Goal: Task Accomplishment & Management: Use online tool/utility

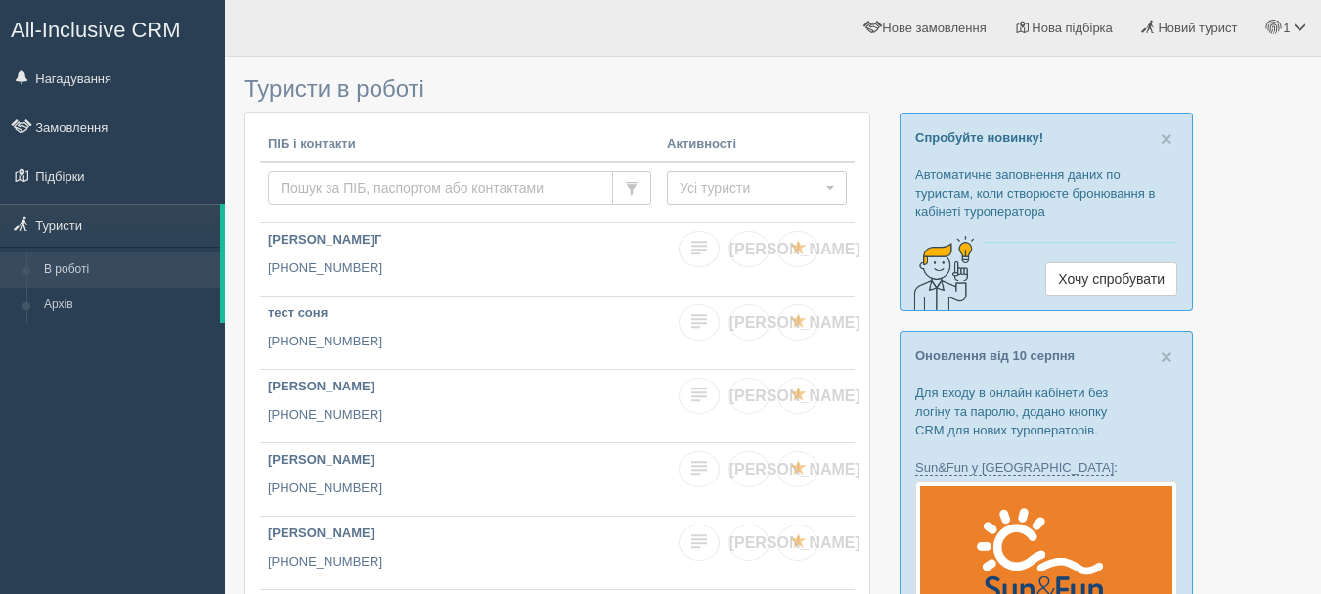
click at [336, 183] on input "text" at bounding box center [440, 187] width 345 height 33
paste input "972626212"
type input "972626212"
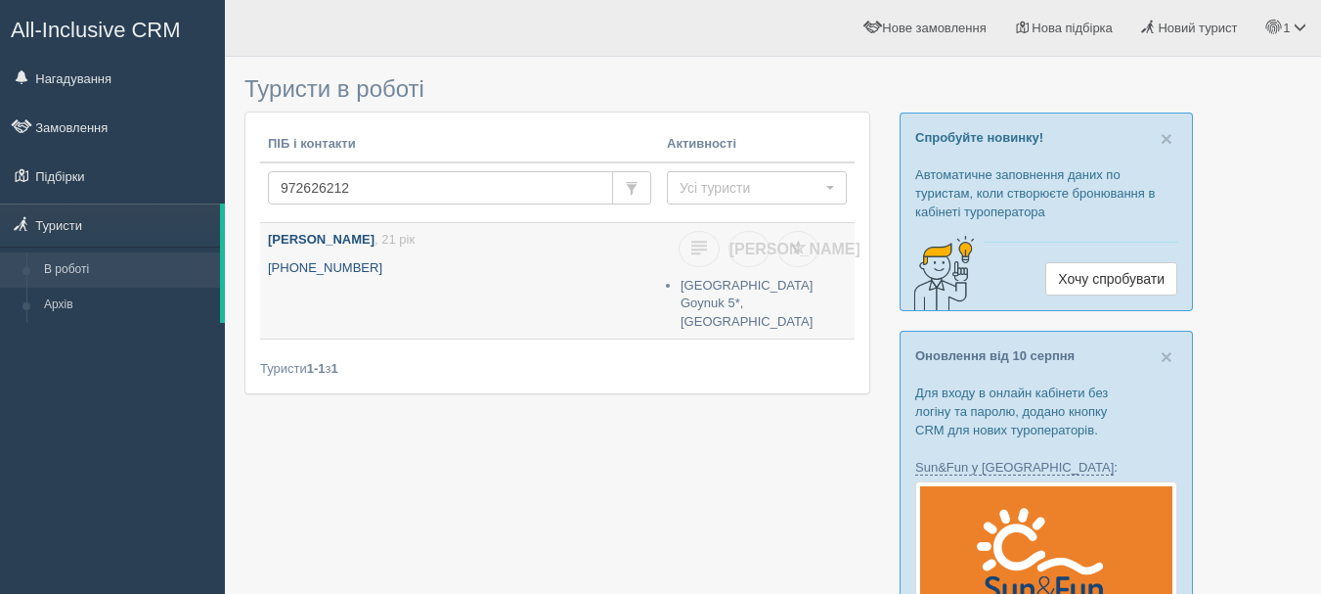
click at [330, 273] on p "[PHONE_NUMBER]" at bounding box center [459, 268] width 383 height 19
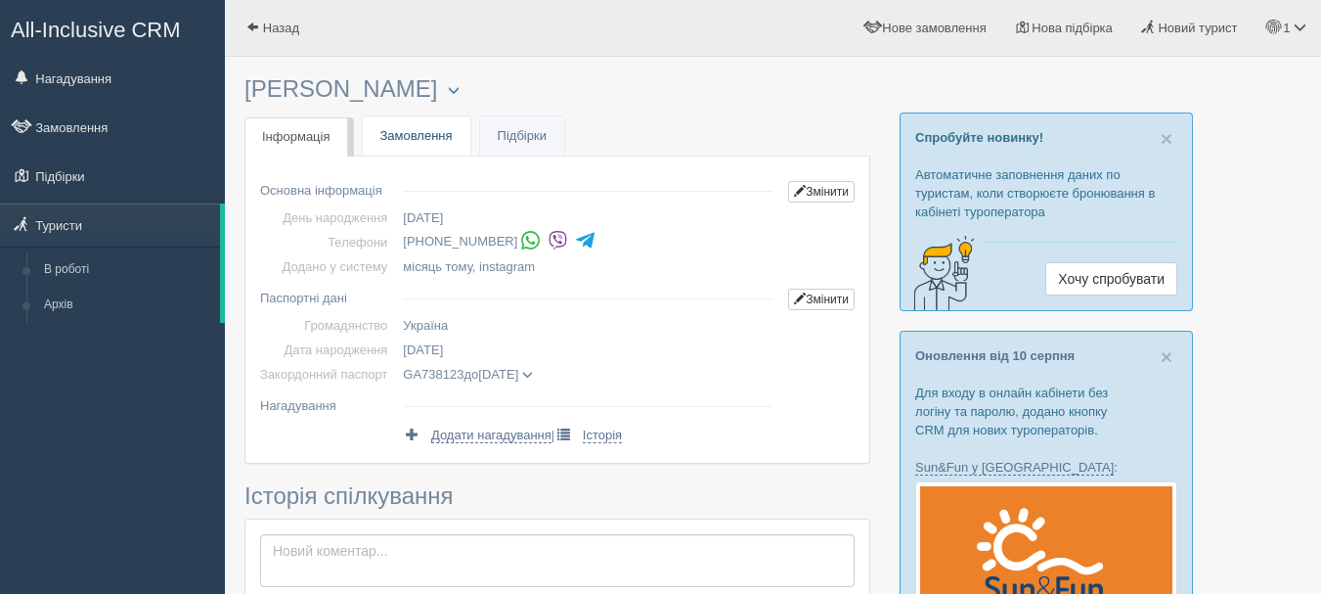
click at [404, 143] on link "Замовлення" at bounding box center [417, 136] width 108 height 40
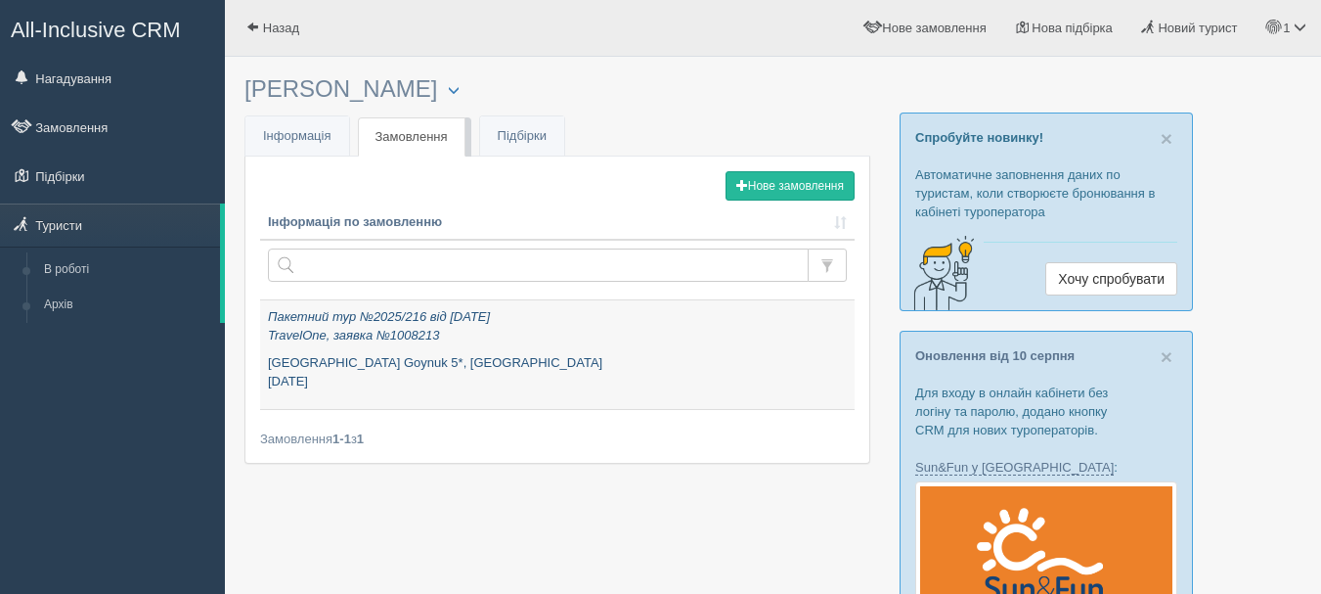
click at [402, 335] on icon "Пакетний тур №2025/216 від 04.07.2025 TravelOne, заявка №1008213" at bounding box center [379, 325] width 222 height 33
